Goal: Information Seeking & Learning: Learn about a topic

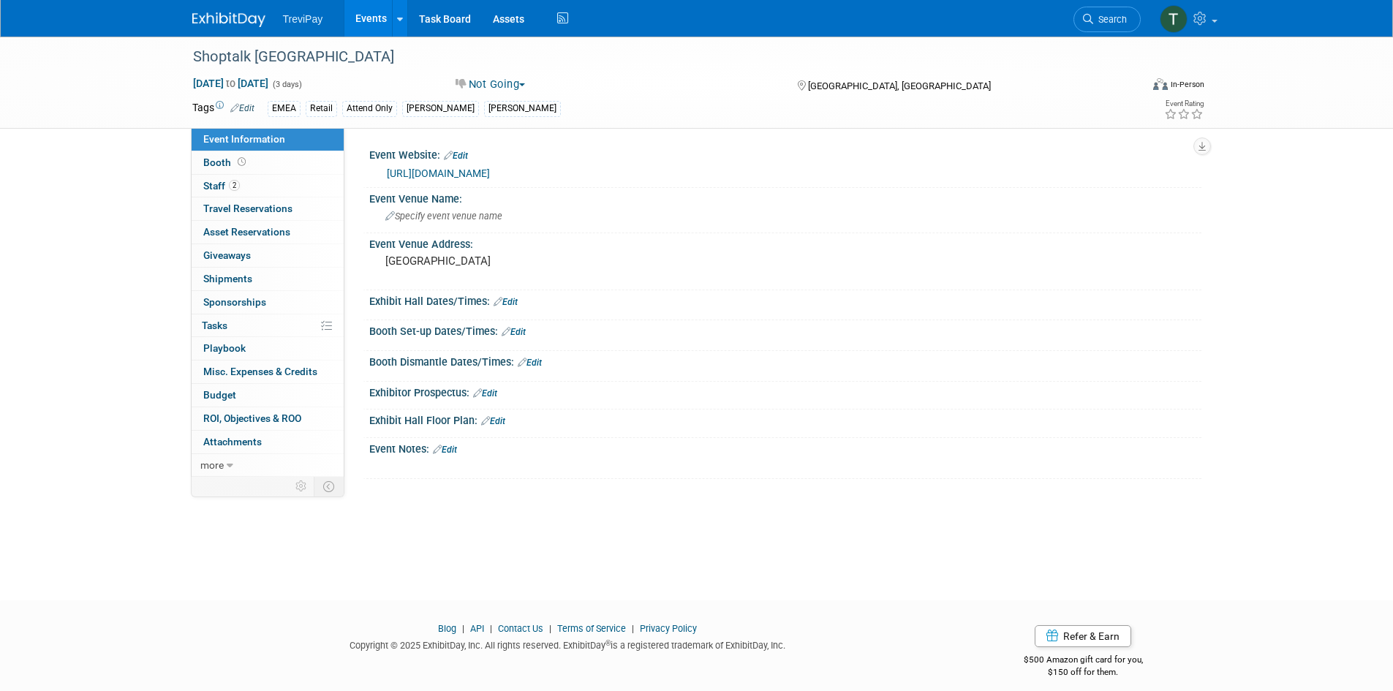
click at [360, 10] on link "Events" at bounding box center [370, 18] width 53 height 37
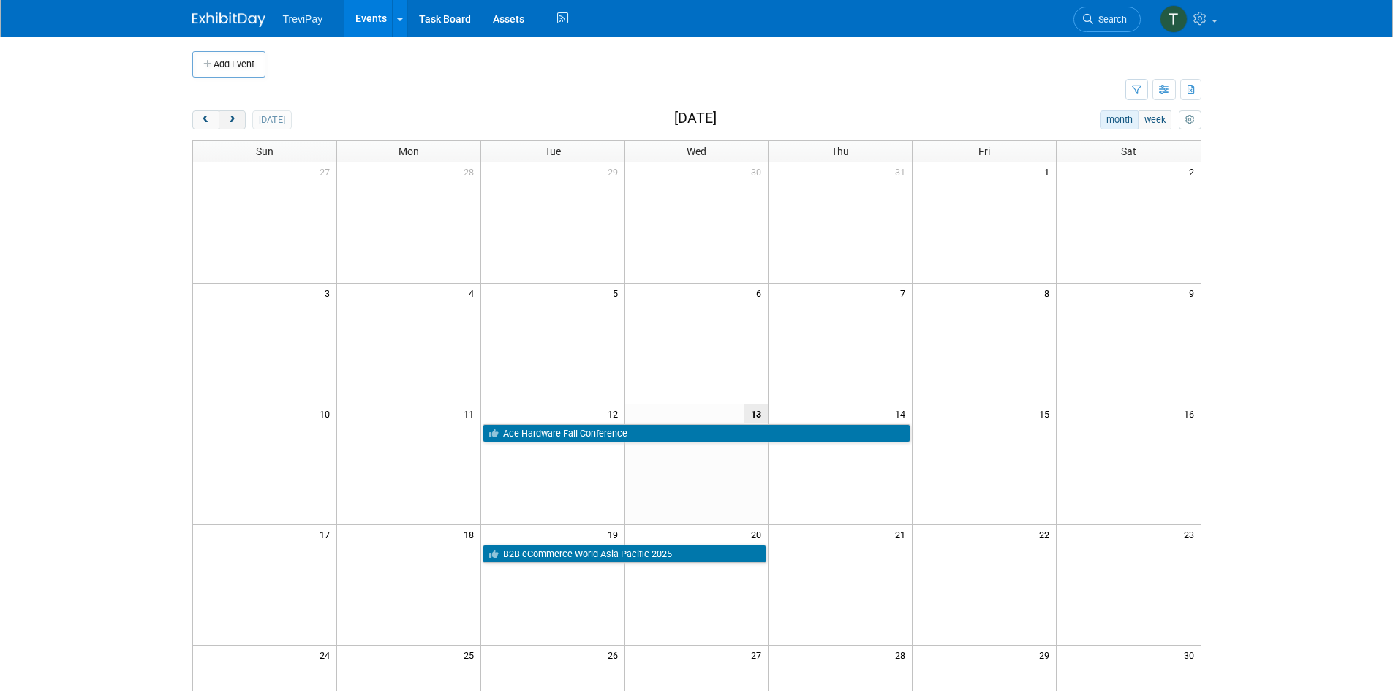
click at [241, 115] on button "next" at bounding box center [232, 119] width 27 height 19
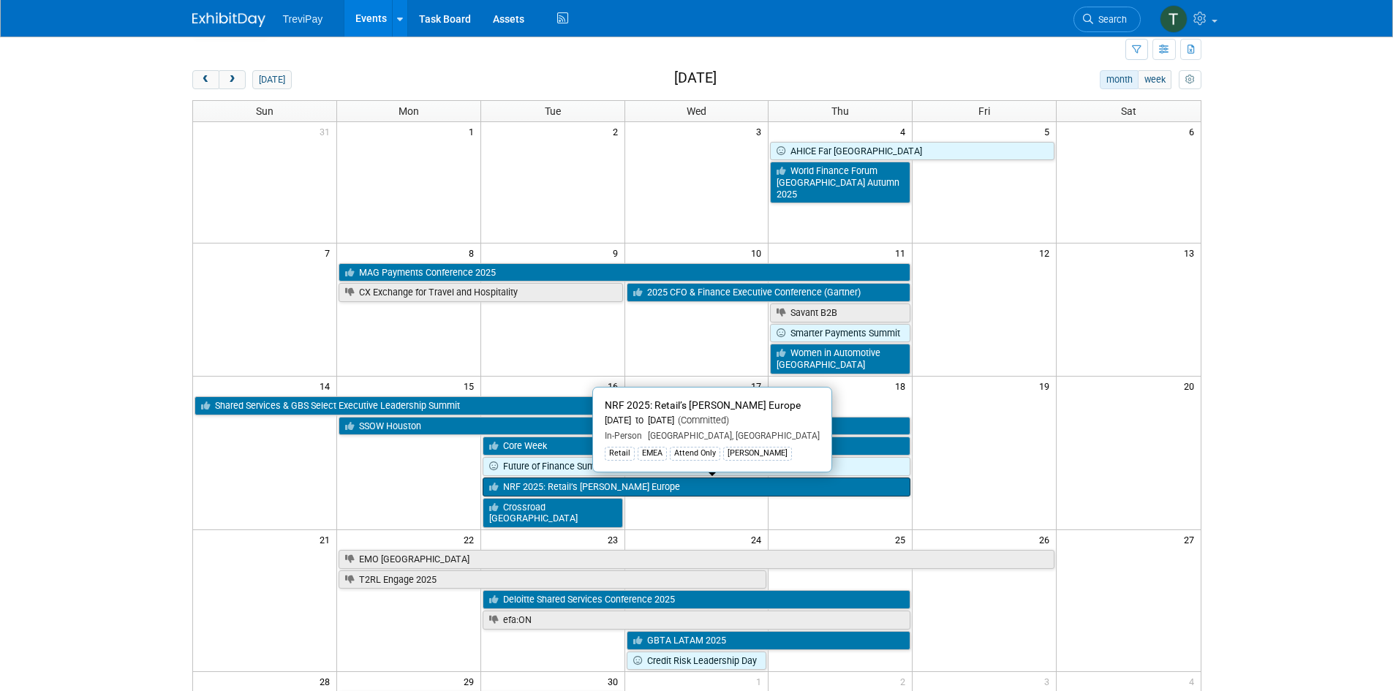
scroll to position [73, 0]
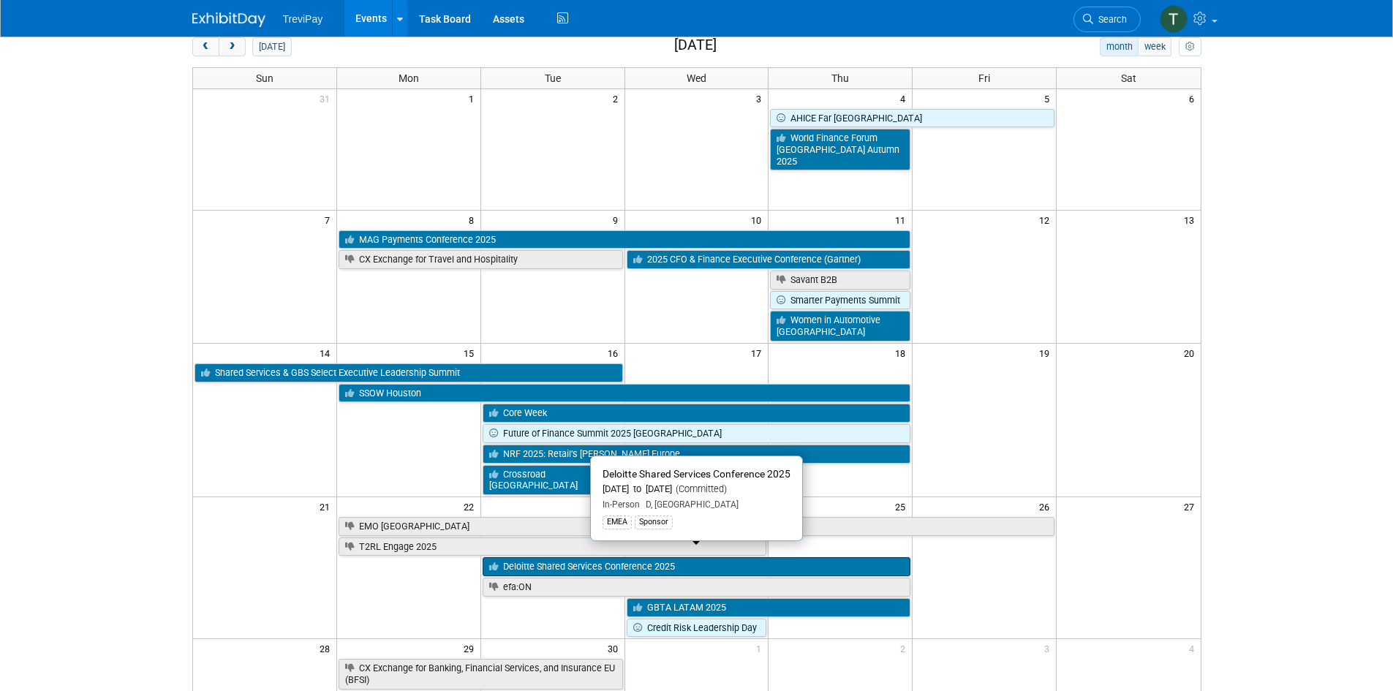
click at [627, 557] on link "Deloitte Shared Services Conference 2025" at bounding box center [697, 566] width 428 height 19
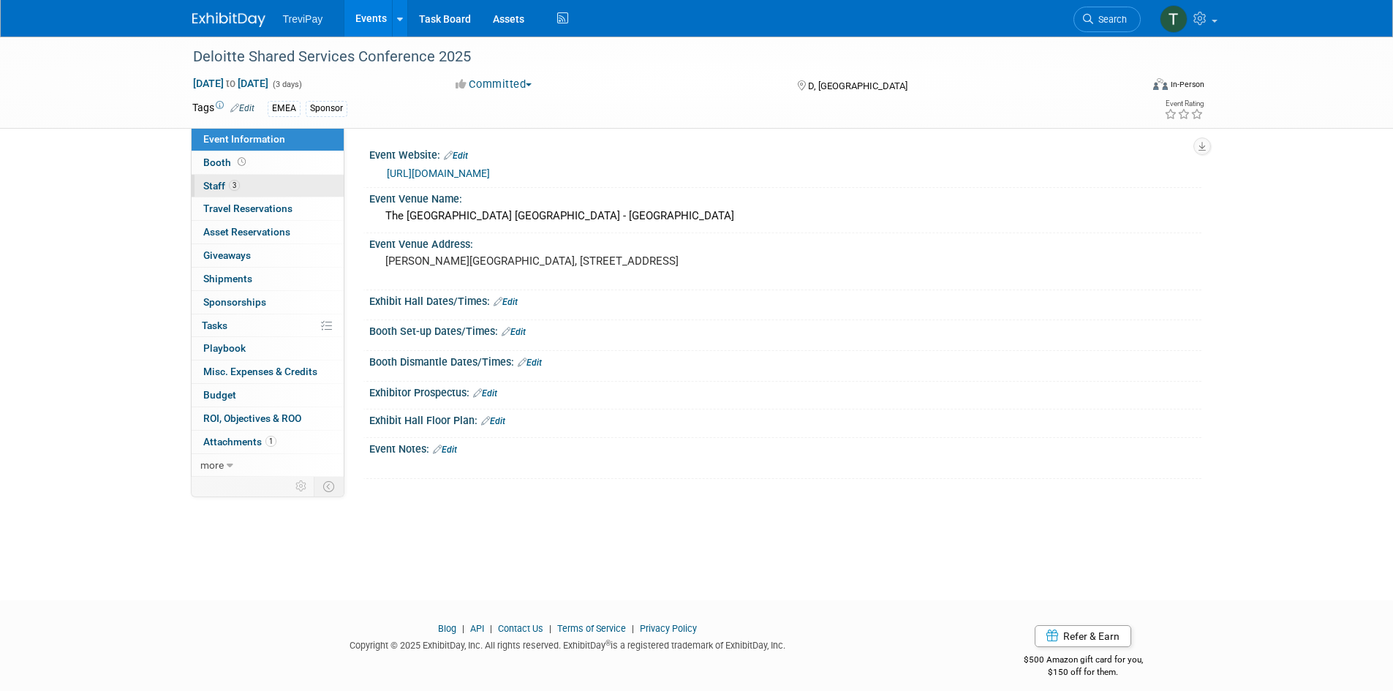
click at [220, 186] on span "Staff 3" at bounding box center [221, 186] width 37 height 12
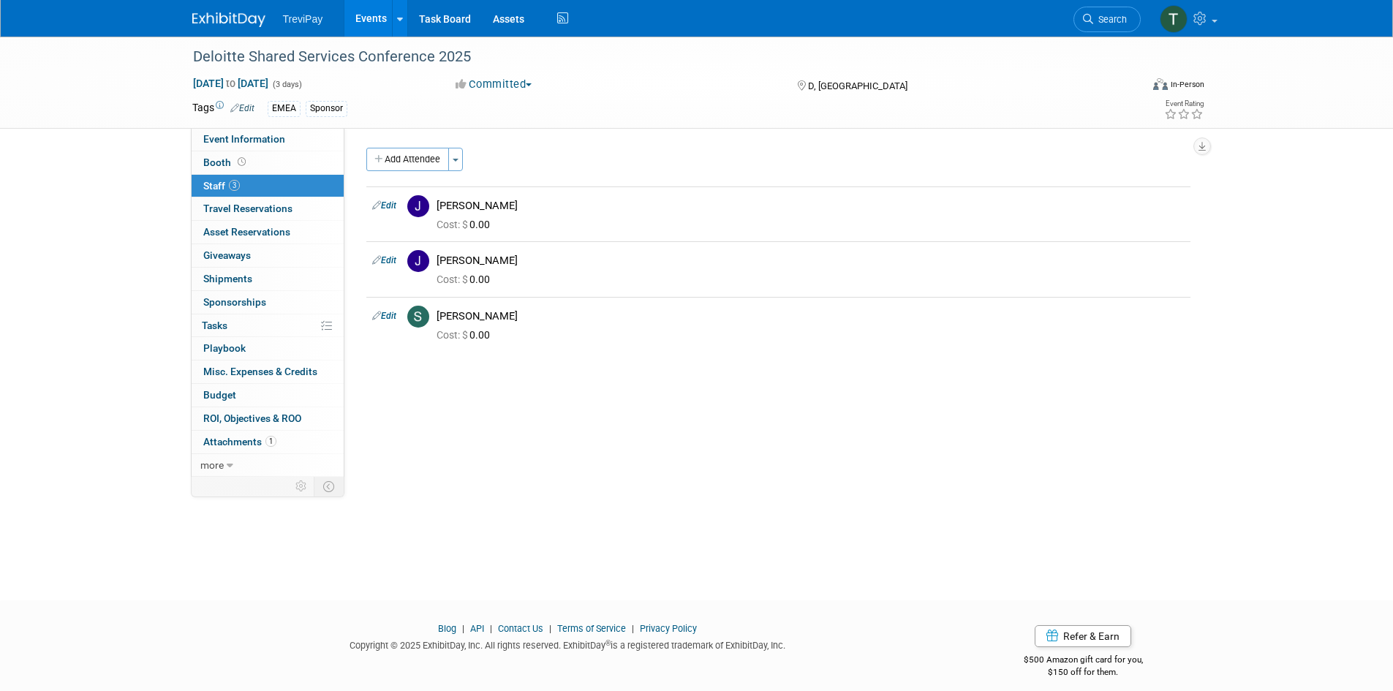
click at [358, 17] on link "Events" at bounding box center [370, 18] width 53 height 37
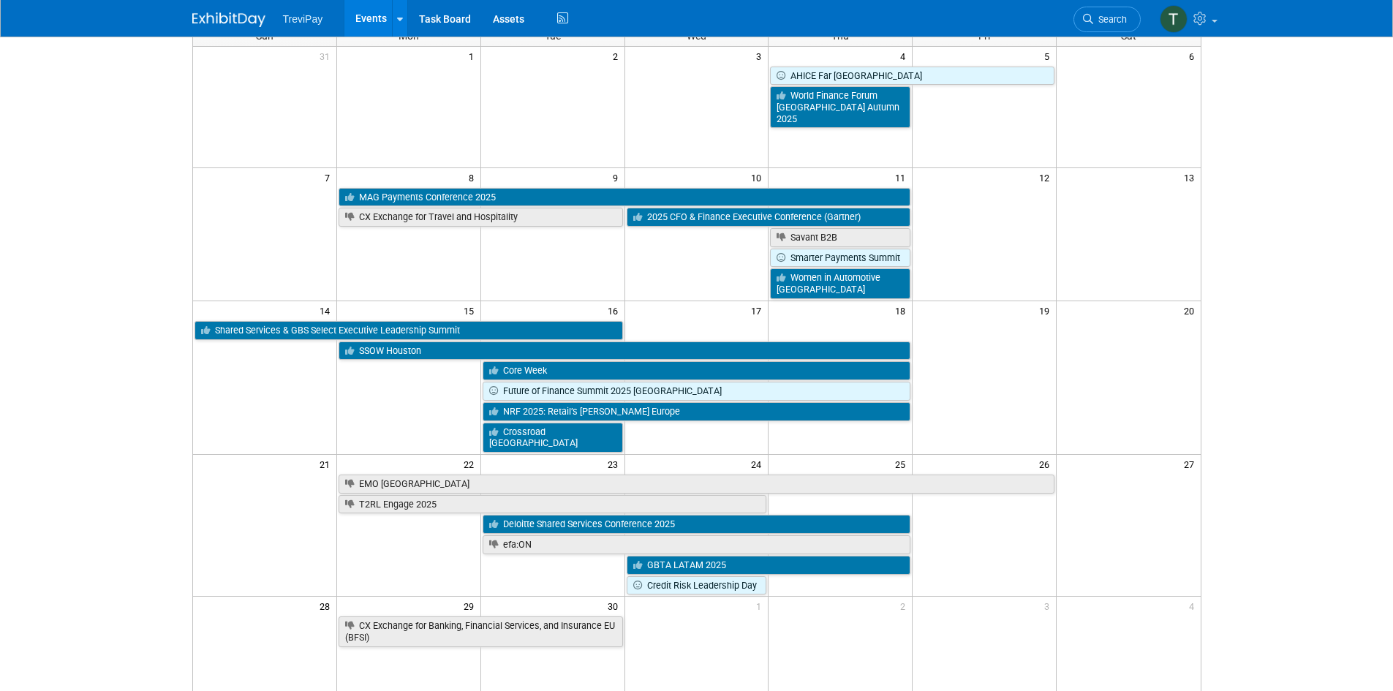
scroll to position [73, 0]
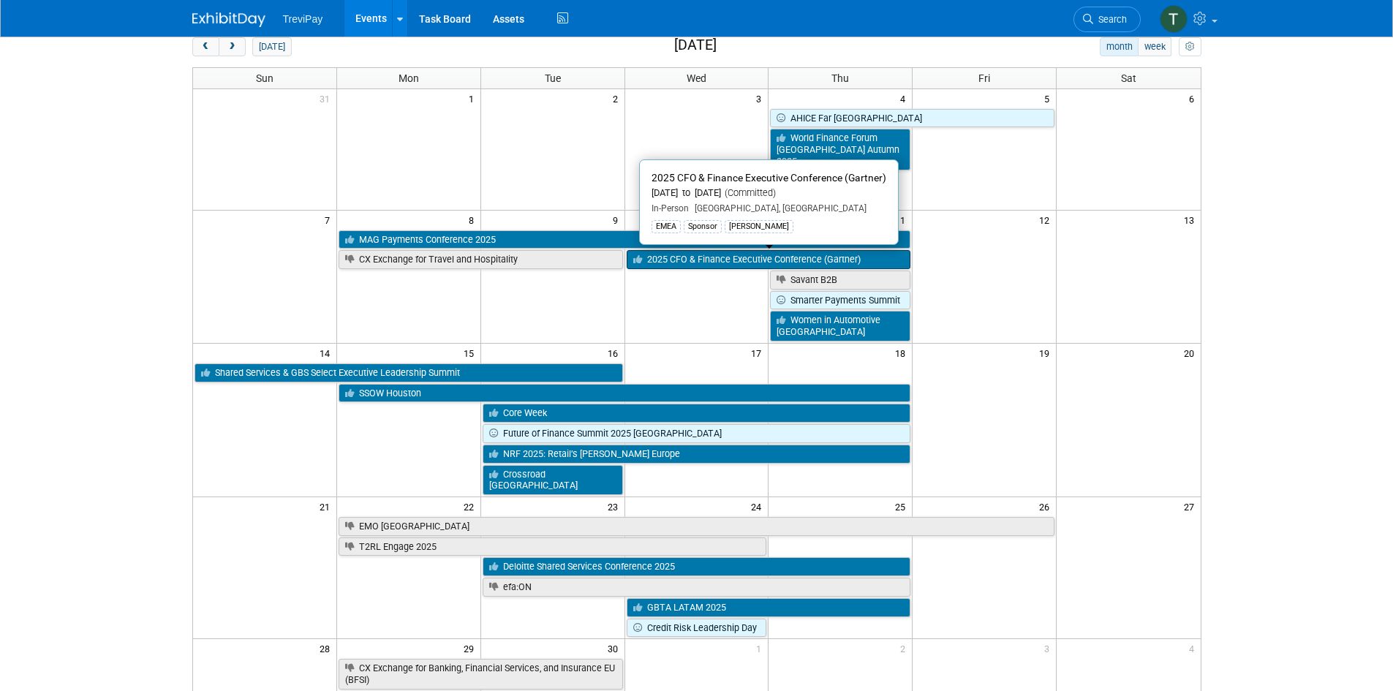
click at [652, 257] on link "2025 CFO & Finance Executive Conference (Gartner)" at bounding box center [769, 259] width 284 height 19
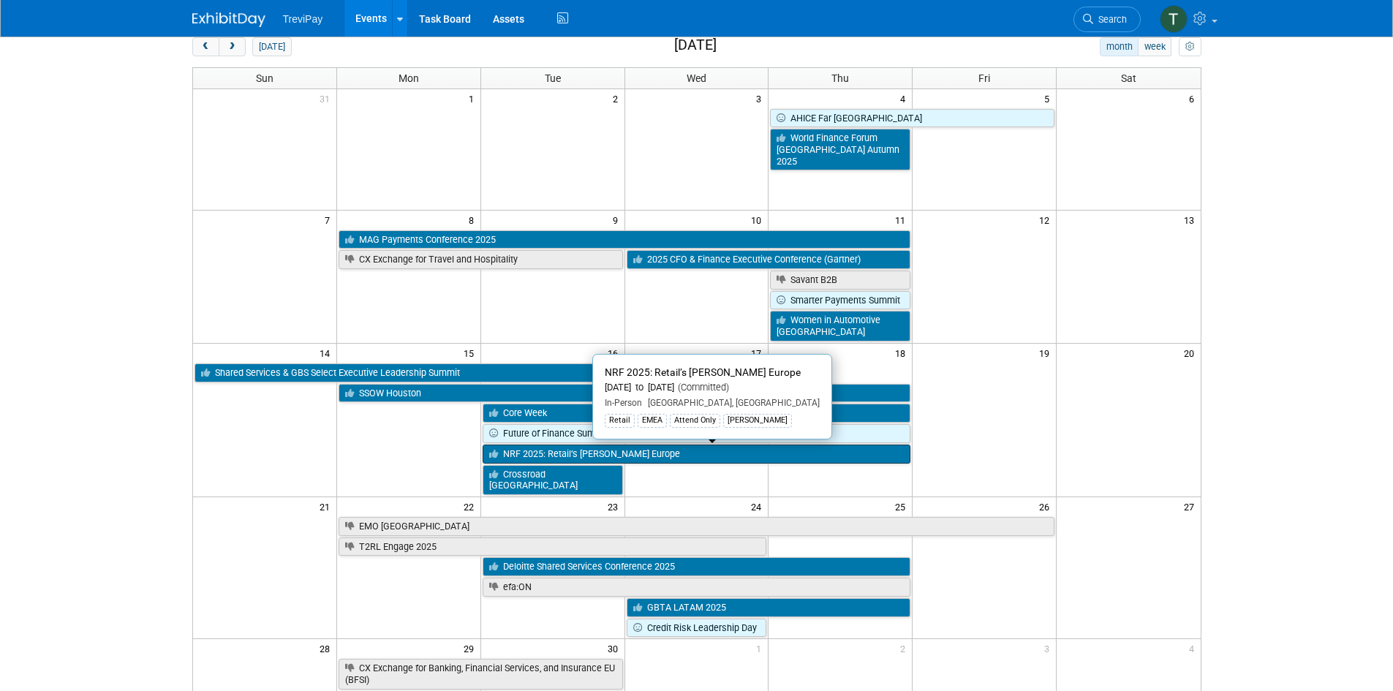
click at [619, 452] on link "NRF 2025: Retail’s [PERSON_NAME] Europe" at bounding box center [697, 454] width 428 height 19
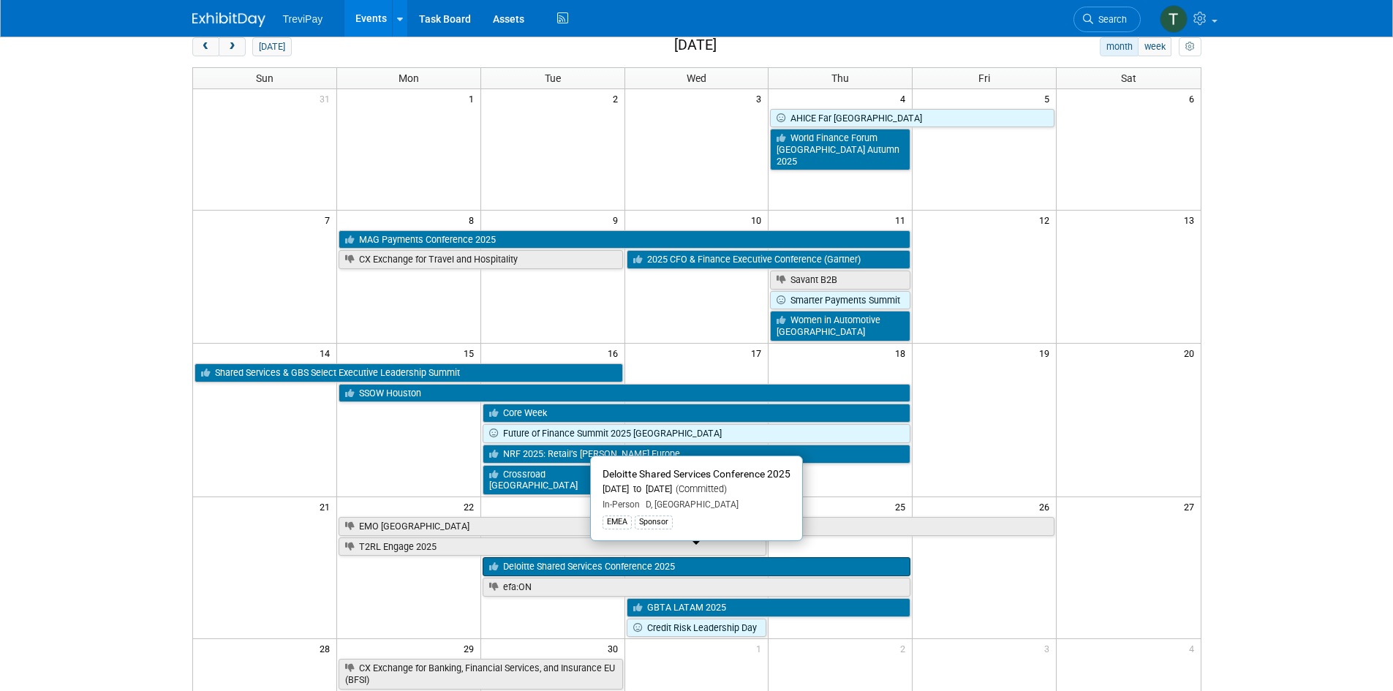
click at [523, 557] on link "Deloitte Shared Services Conference 2025" at bounding box center [697, 566] width 428 height 19
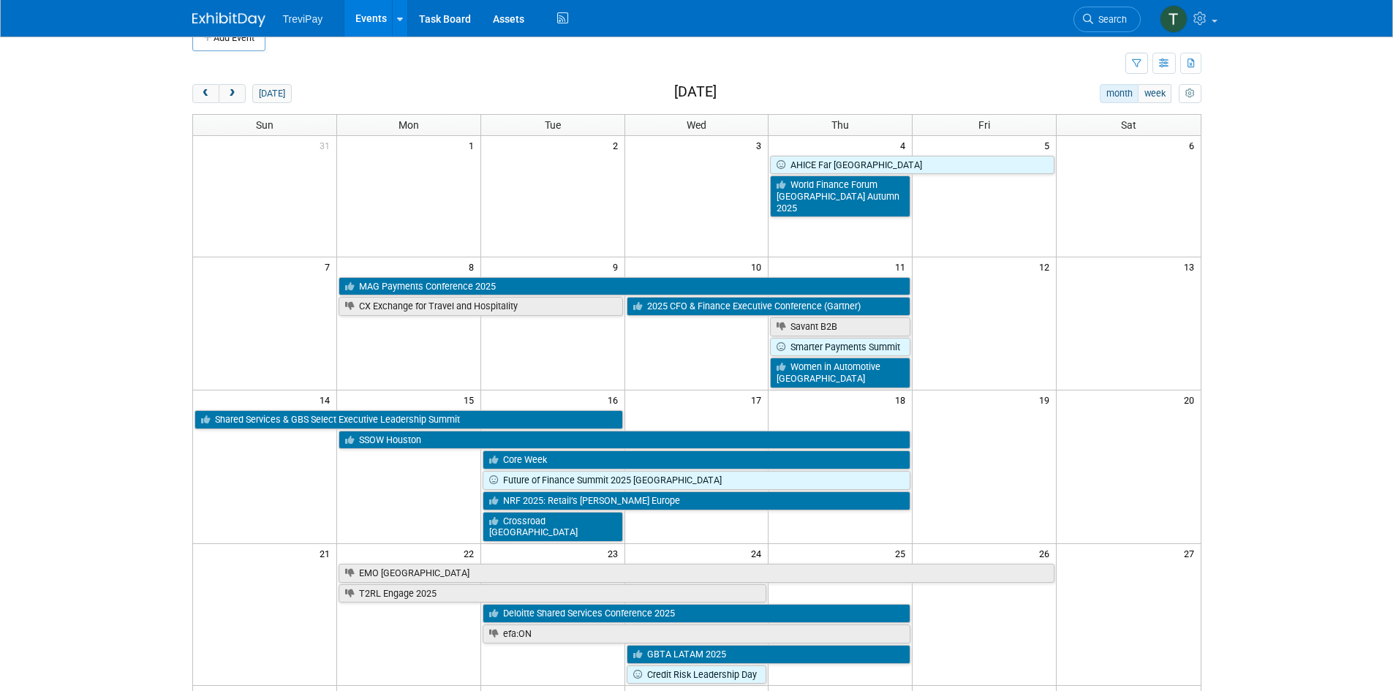
scroll to position [0, 0]
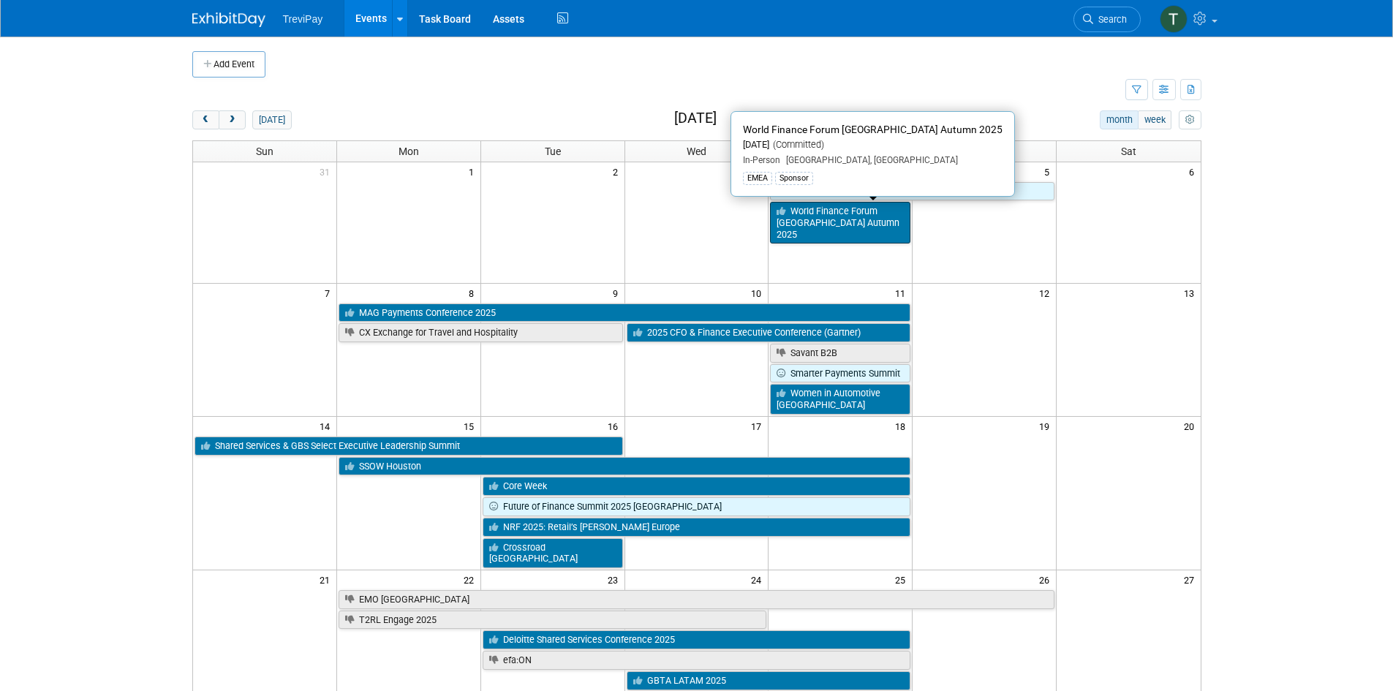
click at [831, 225] on link "World Finance Forum London Autumn 2025" at bounding box center [840, 223] width 140 height 42
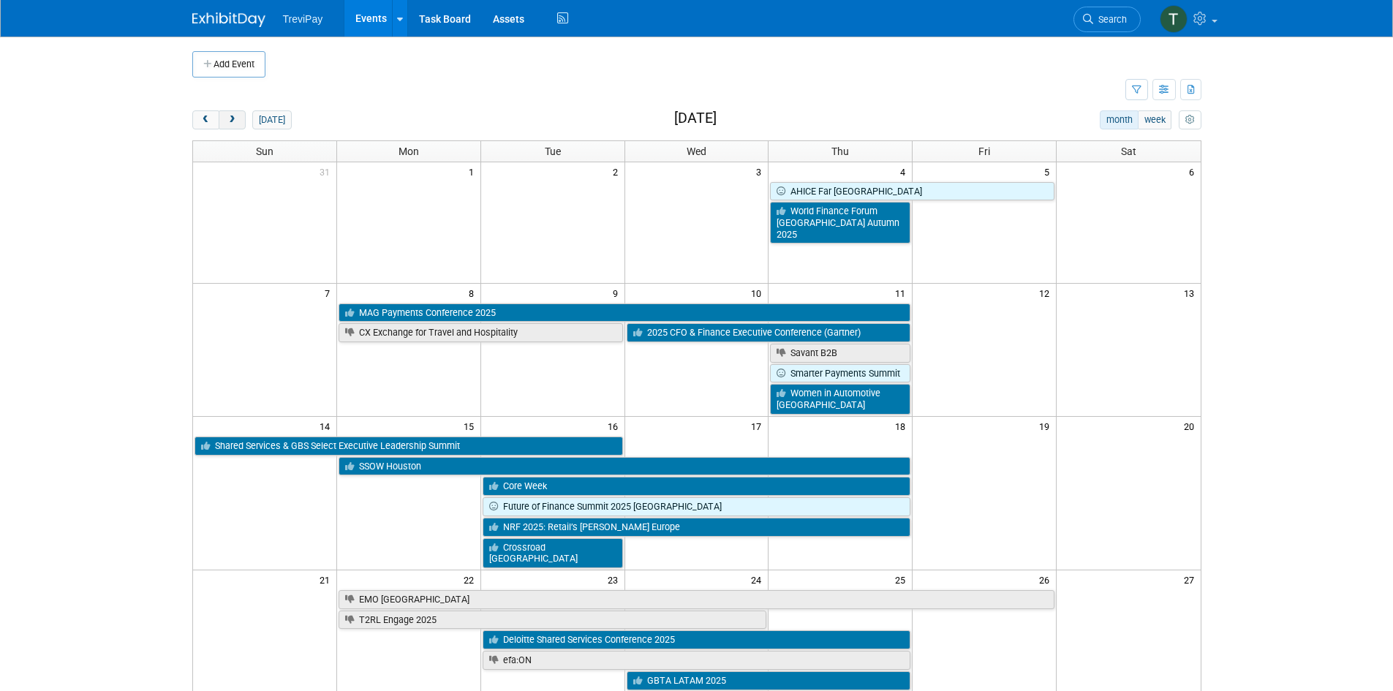
click at [230, 116] on span "next" at bounding box center [232, 121] width 11 height 10
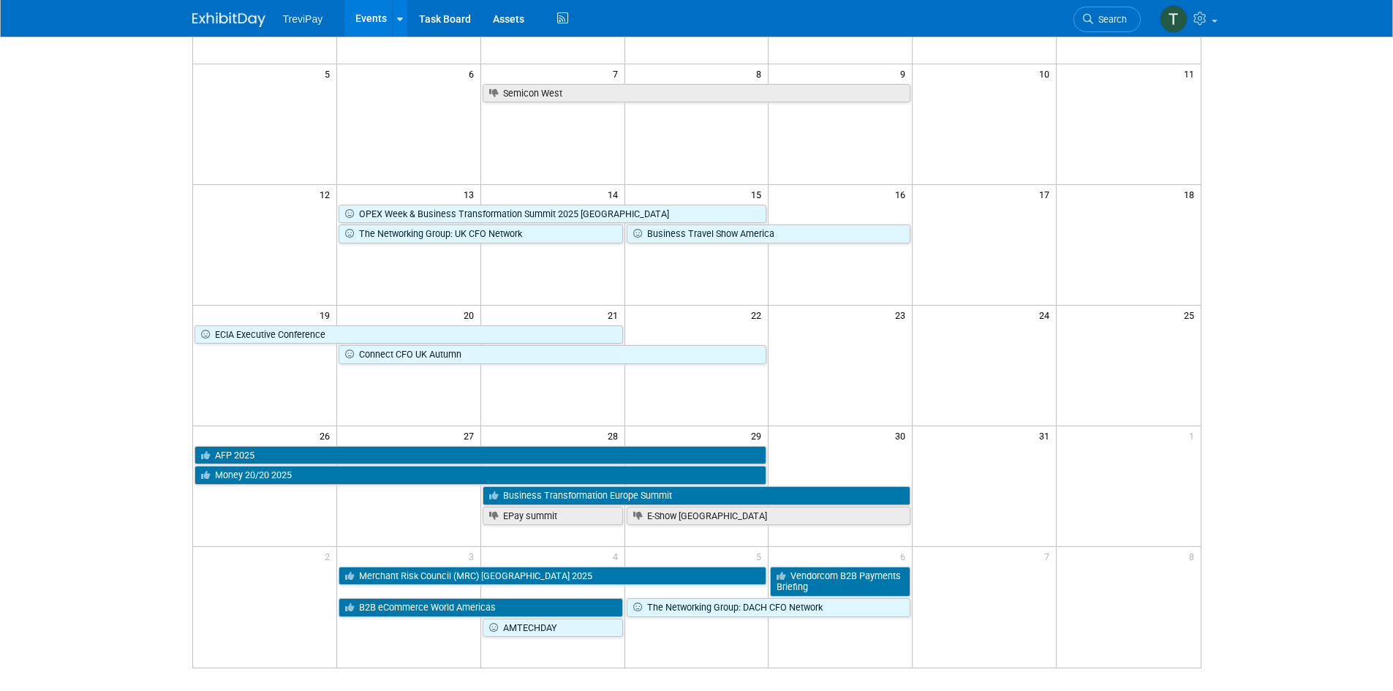
scroll to position [73, 0]
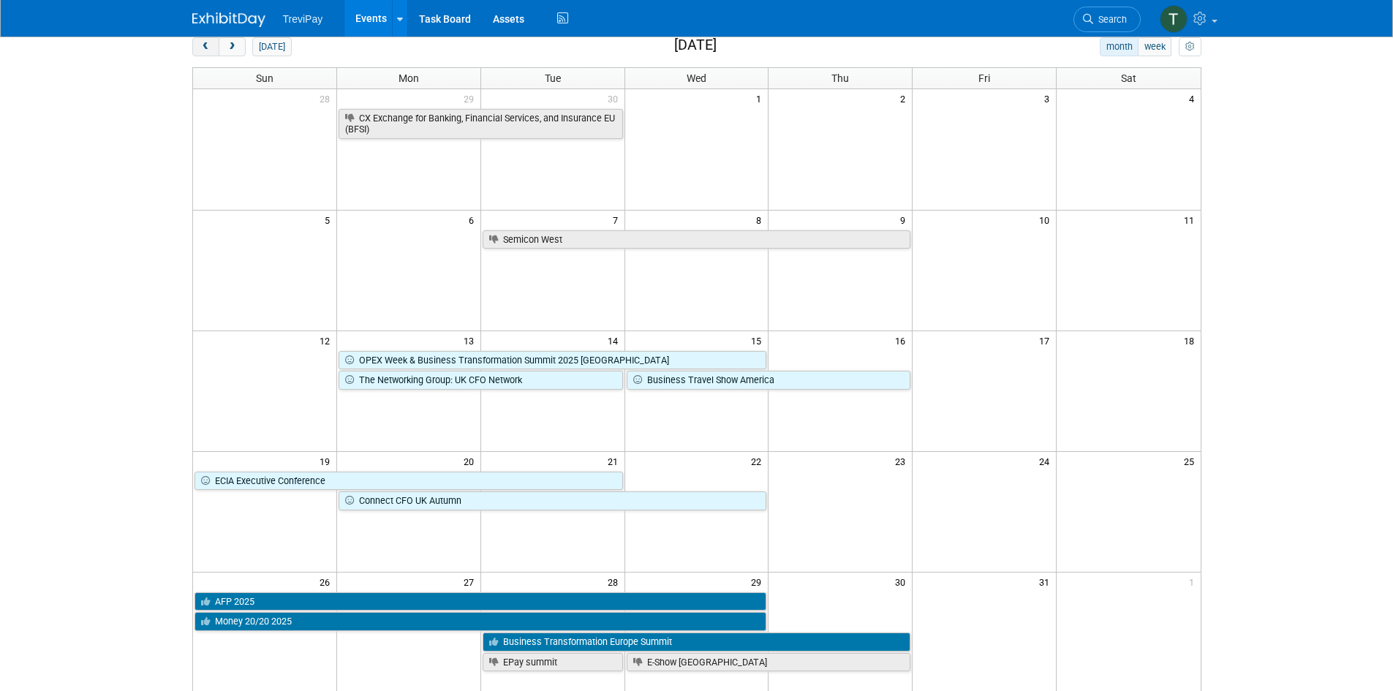
click at [212, 52] on button "prev" at bounding box center [205, 46] width 27 height 19
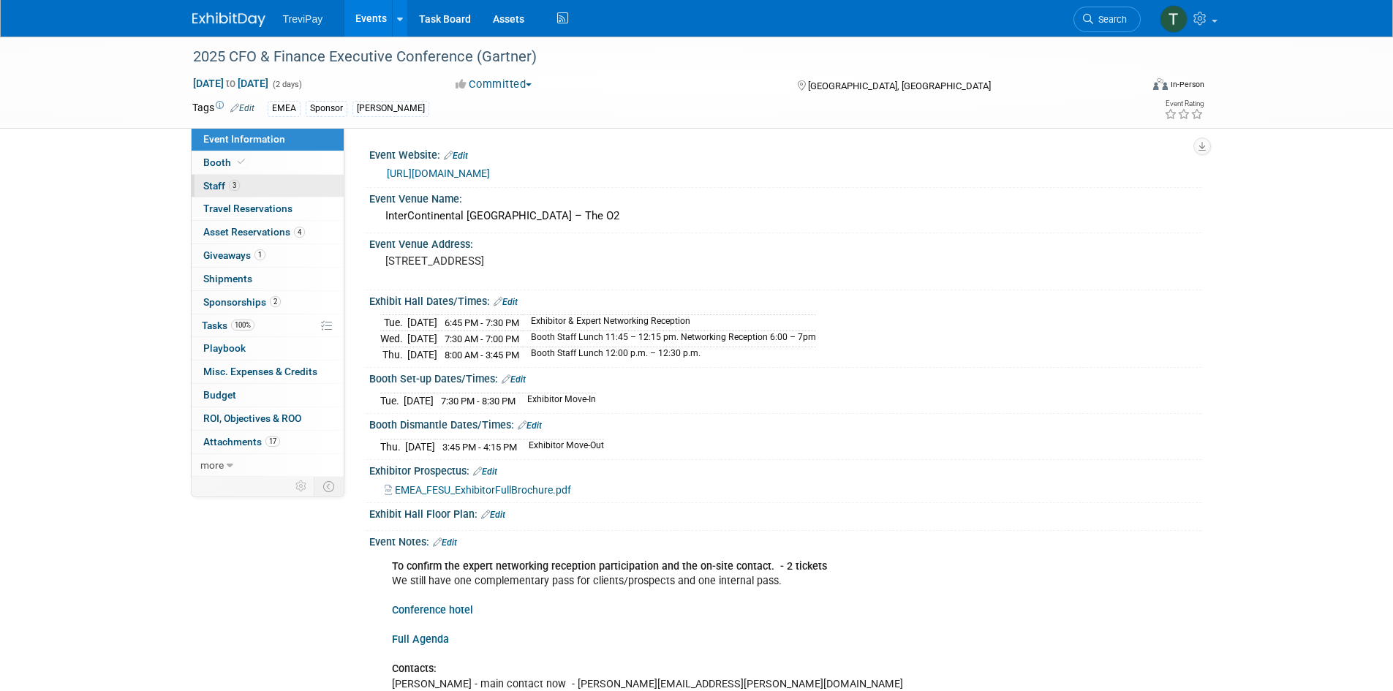
click at [222, 189] on span "Staff 3" at bounding box center [221, 186] width 37 height 12
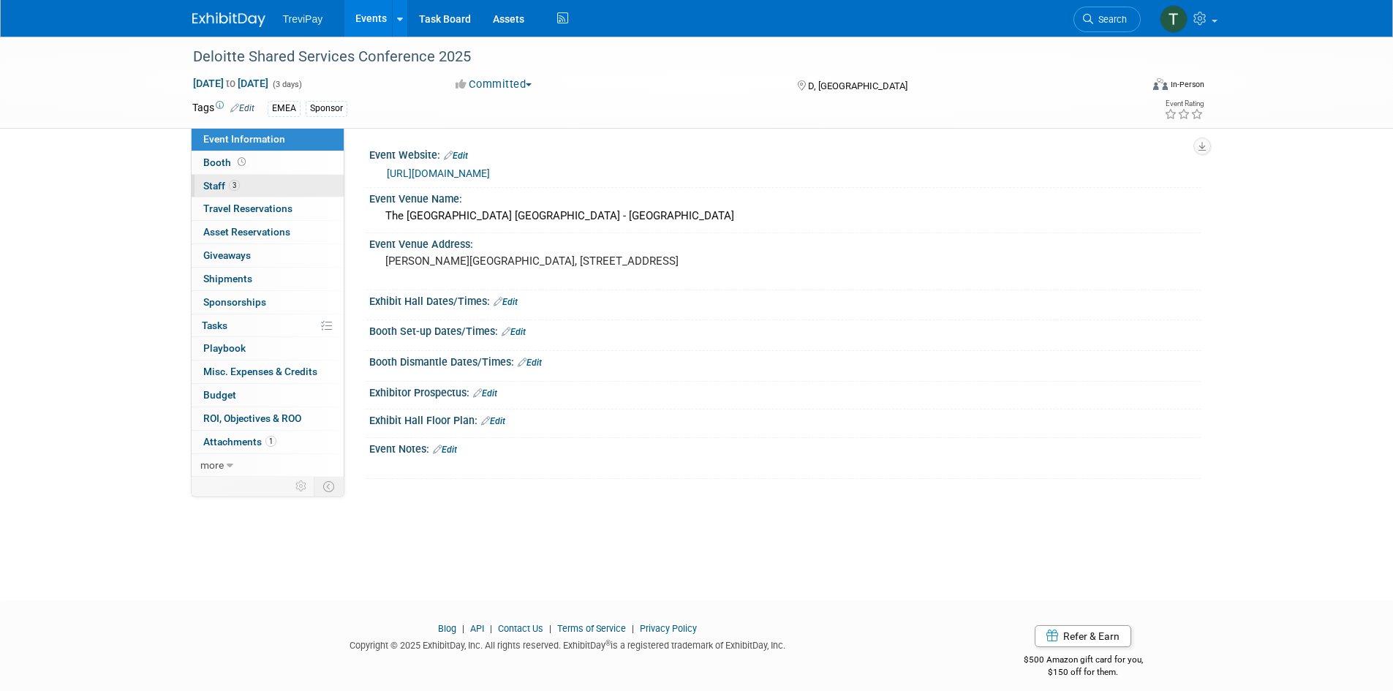
click at [250, 181] on link "3 Staff 3" at bounding box center [268, 186] width 152 height 23
